Goal: Find specific fact: Find contact information

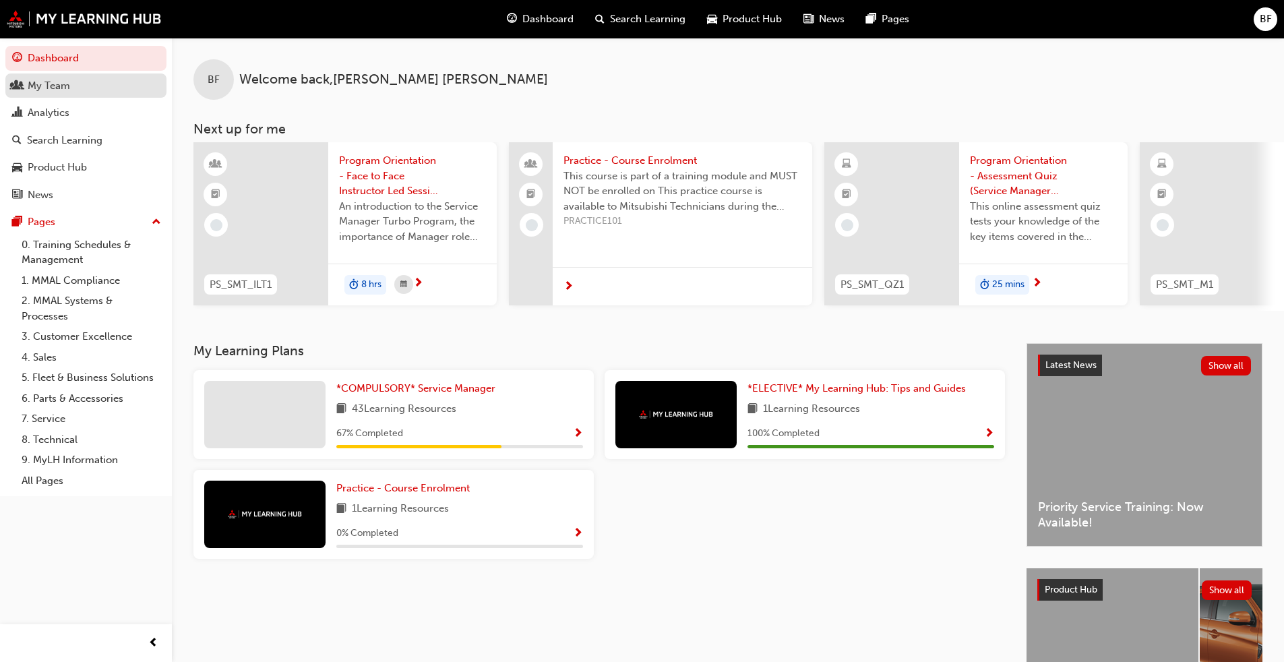
click at [49, 91] on div "My Team" at bounding box center [49, 86] width 42 height 16
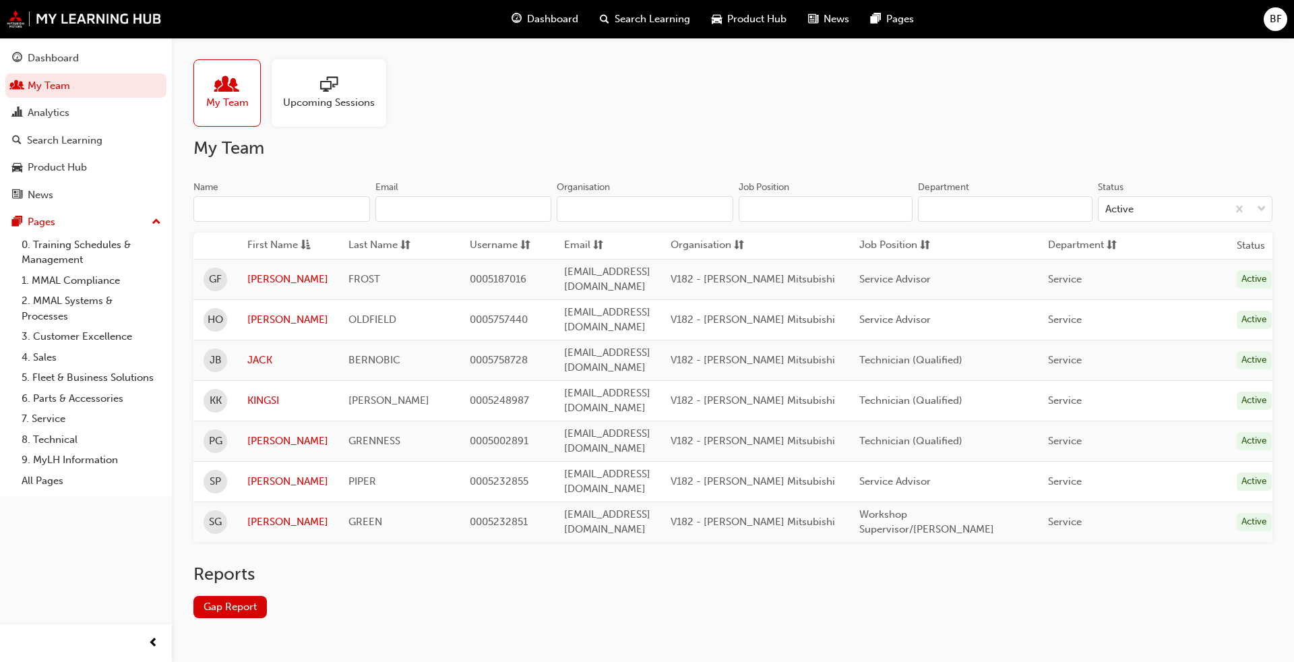
click at [268, 200] on input "Name" at bounding box center [281, 209] width 177 height 26
click at [338, 112] on div "Upcoming Sessions" at bounding box center [329, 92] width 115 height 67
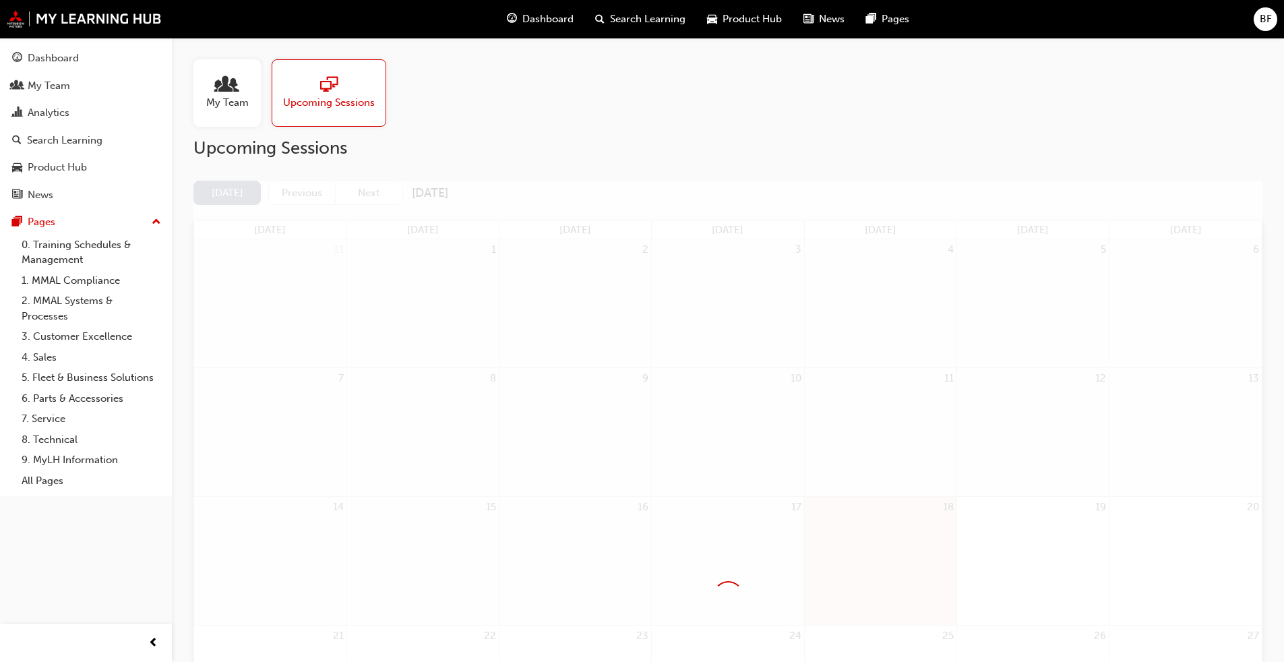
click at [227, 104] on span "My Team" at bounding box center [227, 103] width 42 height 16
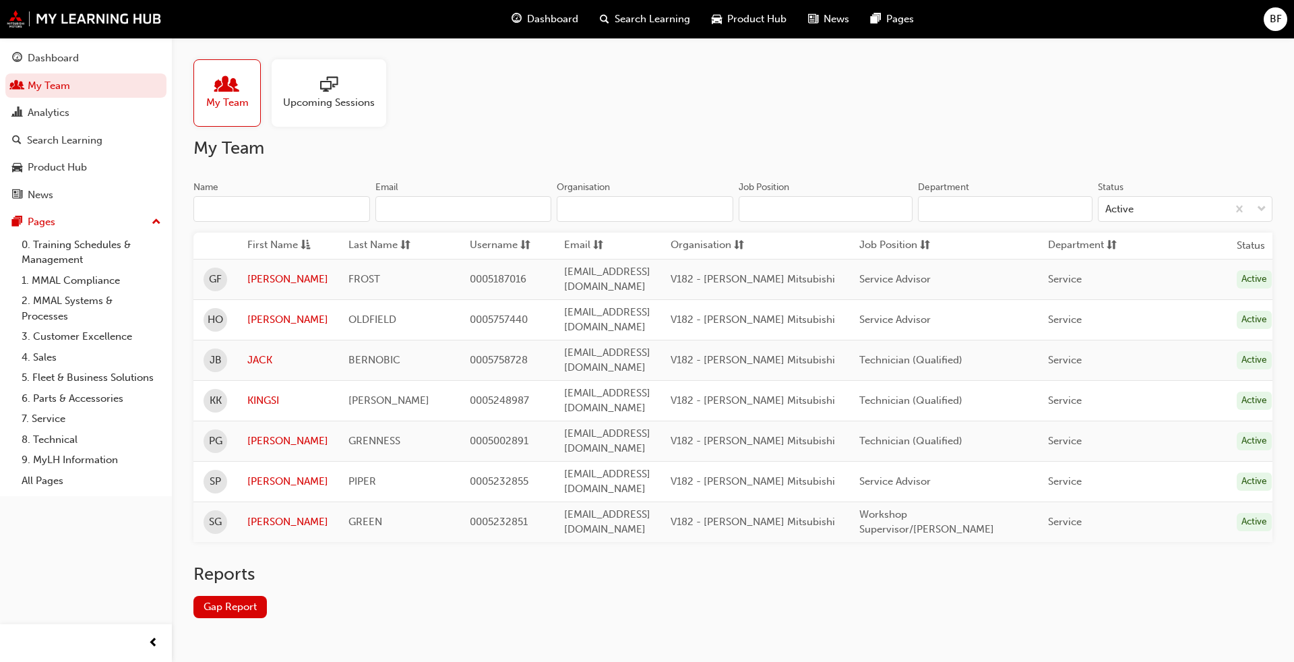
click at [268, 208] on input "Name" at bounding box center [281, 209] width 177 height 26
type input "[PERSON_NAME]"
type input "[EMAIL_ADDRESS][DOMAIN_NAME]"
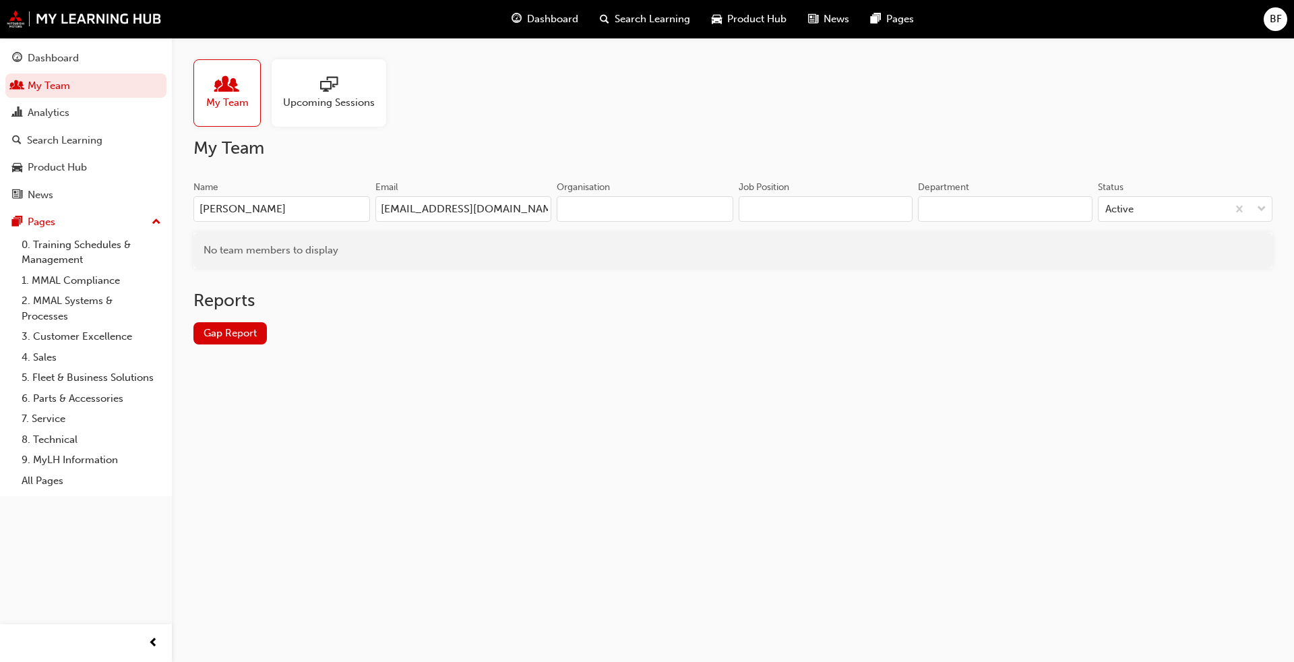
drag, startPoint x: 220, startPoint y: 210, endPoint x: 162, endPoint y: 209, distance: 57.3
click at [162, 209] on div "Dashboard My Team Analytics Search Learning Product Hub News Pages Pages 0. Tra…" at bounding box center [647, 331] width 1294 height 662
type input "[PERSON_NAME]"
click at [502, 138] on h2 "My Team" at bounding box center [732, 149] width 1079 height 22
click at [503, 253] on div "No team members to display" at bounding box center [732, 251] width 1079 height 36
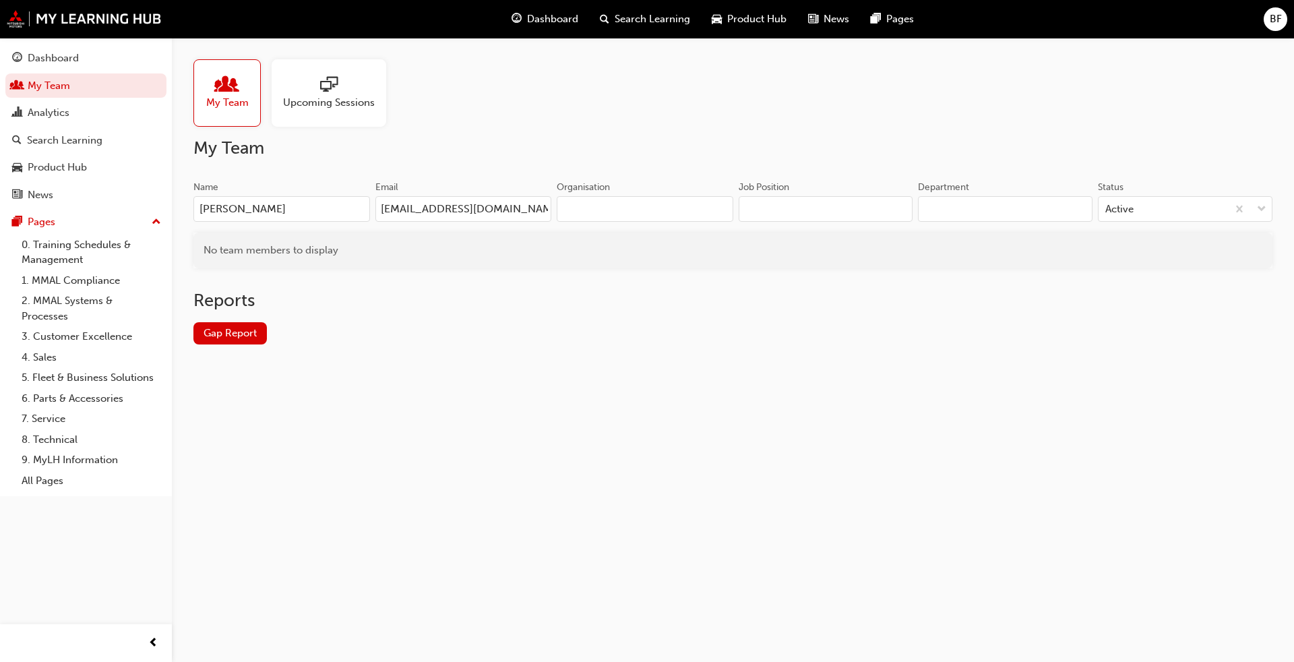
click at [663, 20] on span "BF" at bounding box center [1276, 19] width 12 height 16
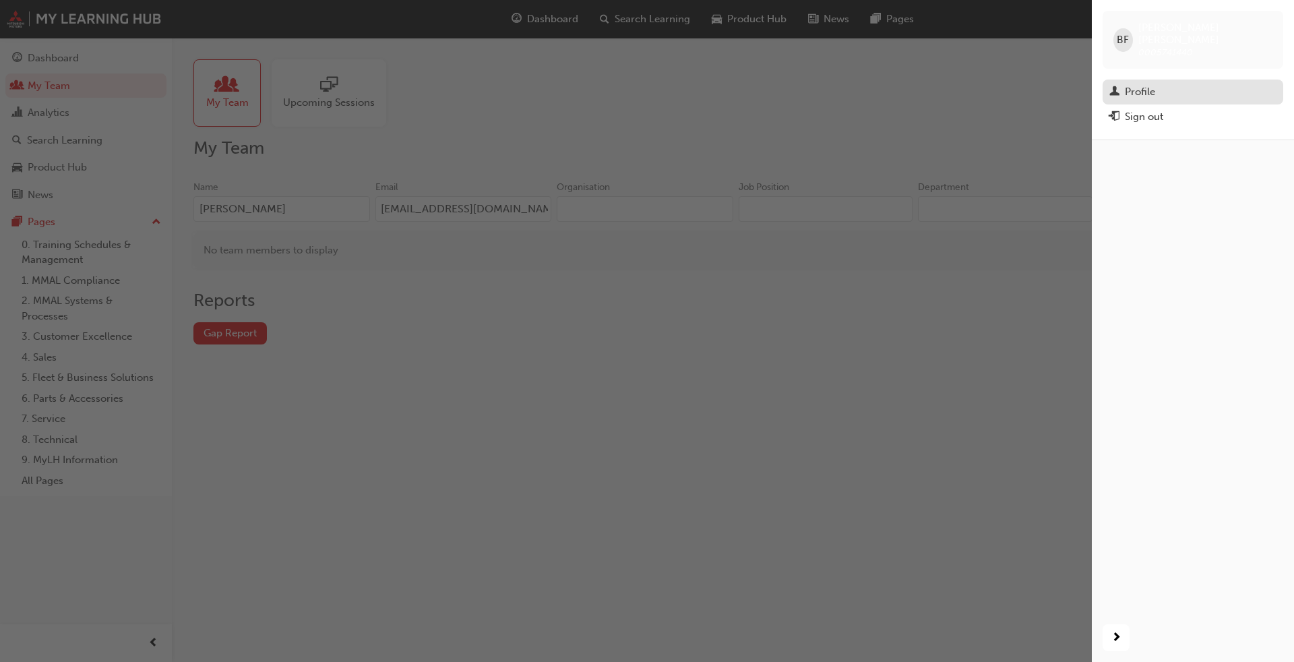
click at [663, 84] on div "Profile" at bounding box center [1140, 92] width 30 height 16
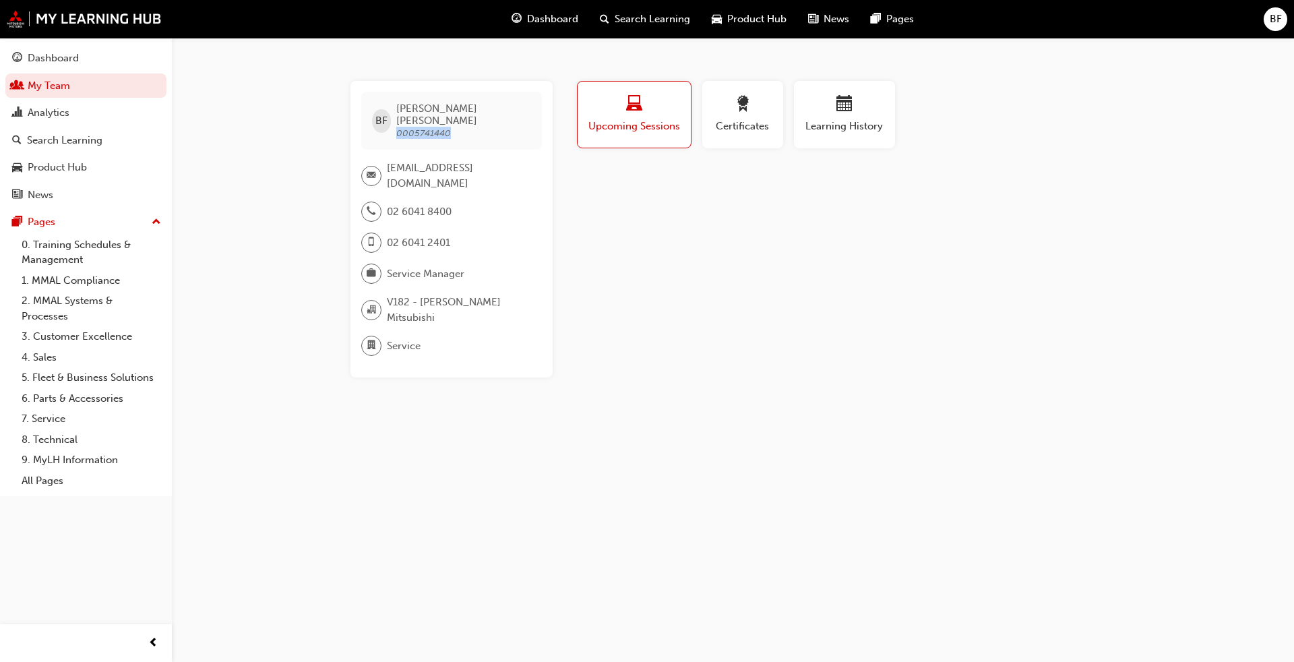
drag, startPoint x: 454, startPoint y: 123, endPoint x: 402, endPoint y: 123, distance: 51.9
click at [402, 127] on span "0005741440" at bounding box center [423, 132] width 55 height 11
copy span "0005741440"
